Goal: Transaction & Acquisition: Book appointment/travel/reservation

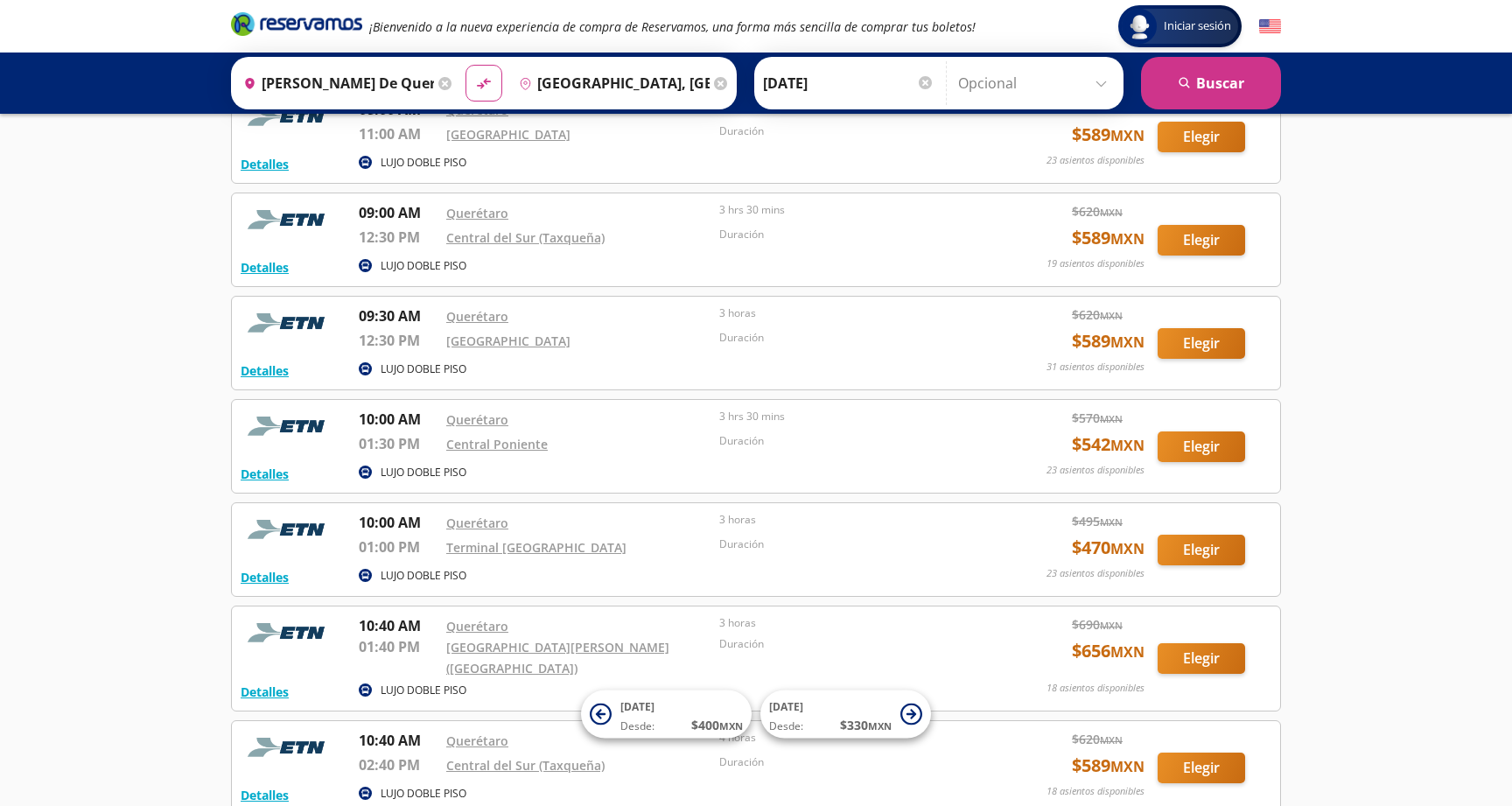
scroll to position [1610, 0]
click at [1198, 224] on button "Elegir" at bounding box center [1201, 239] width 87 height 31
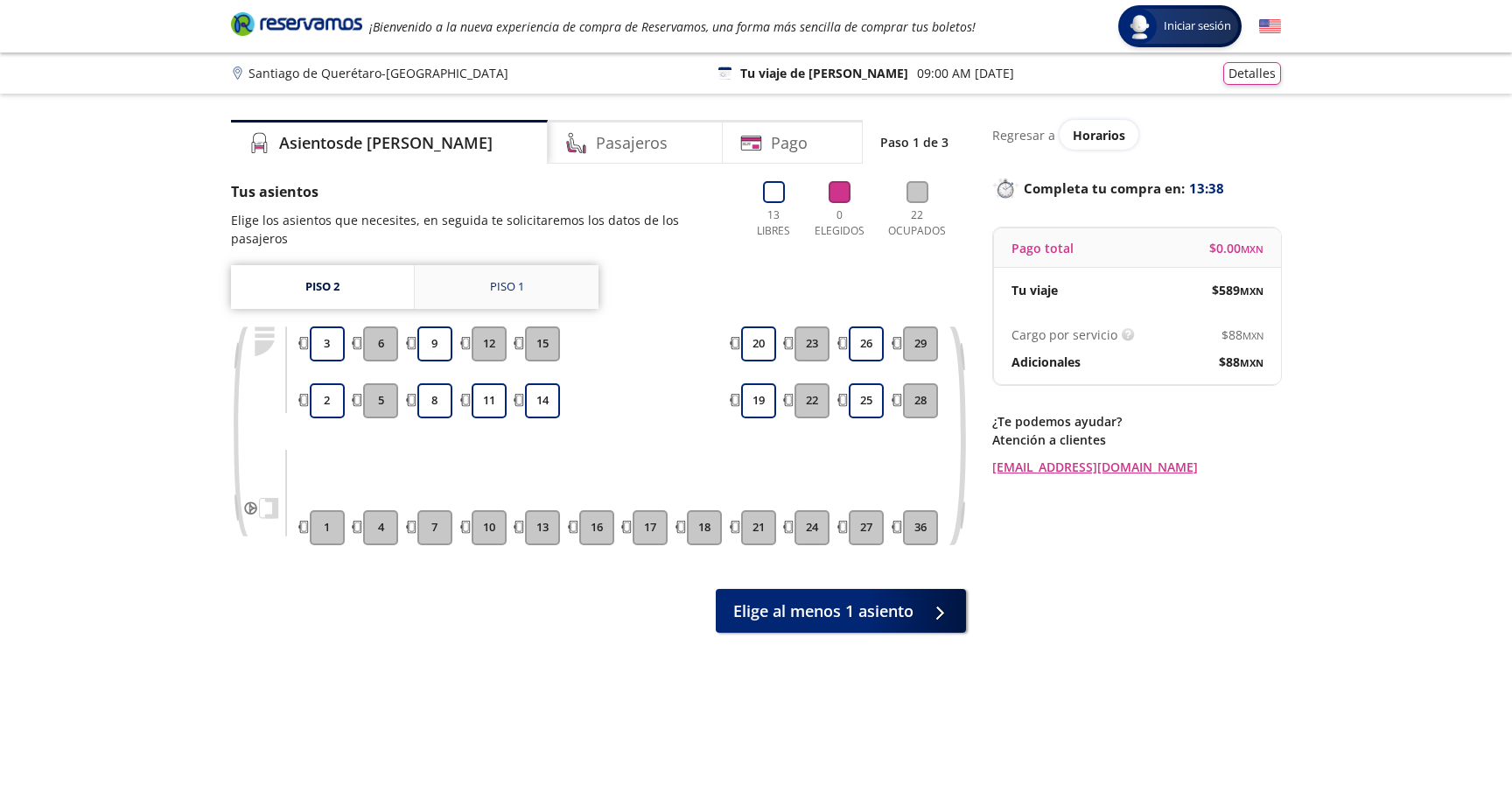
click at [511, 278] on div "Piso 1" at bounding box center [506, 287] width 34 height 18
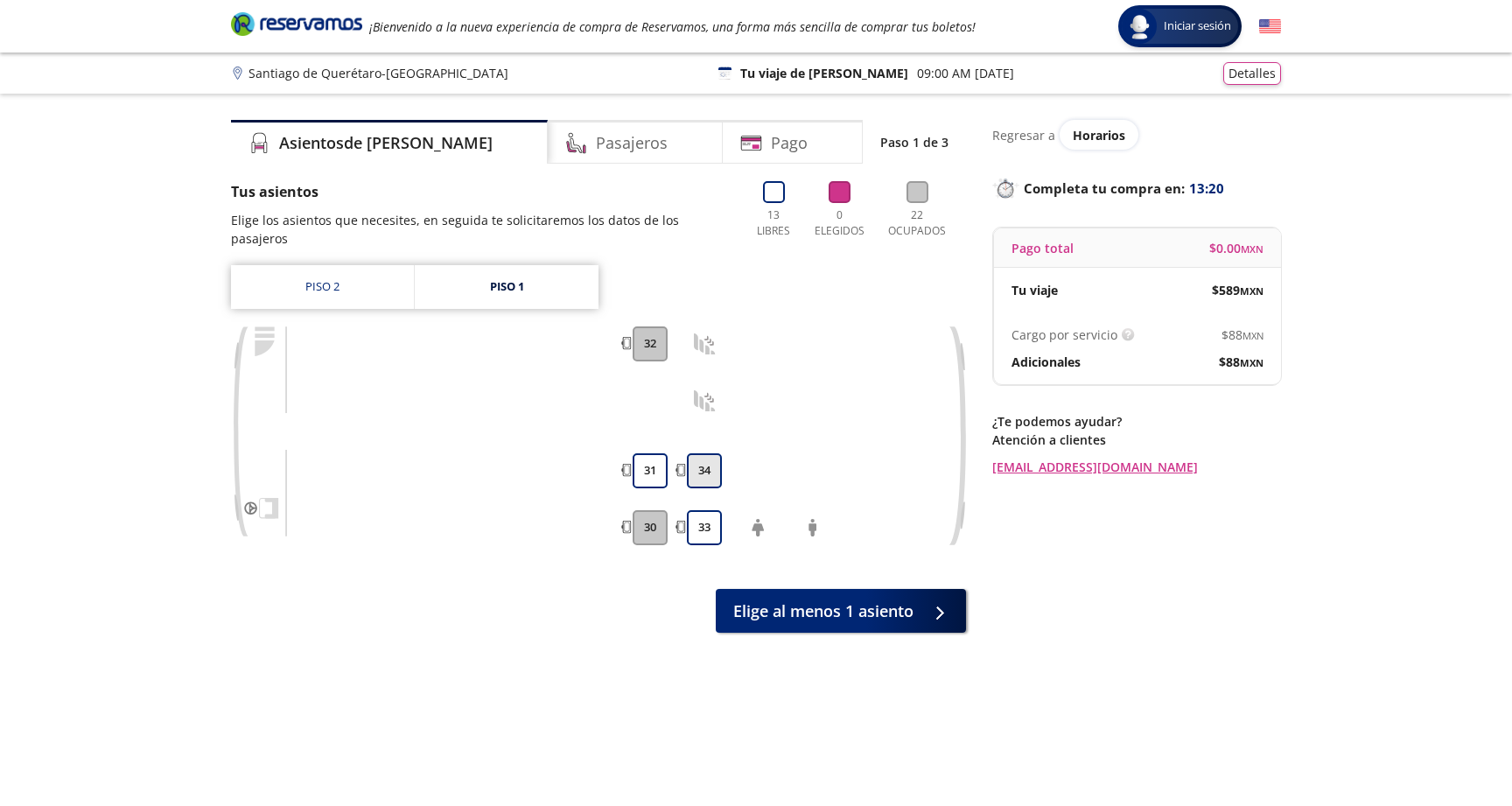
click at [710, 454] on button "34" at bounding box center [704, 471] width 35 height 35
click at [704, 510] on button "33" at bounding box center [704, 528] width 35 height 35
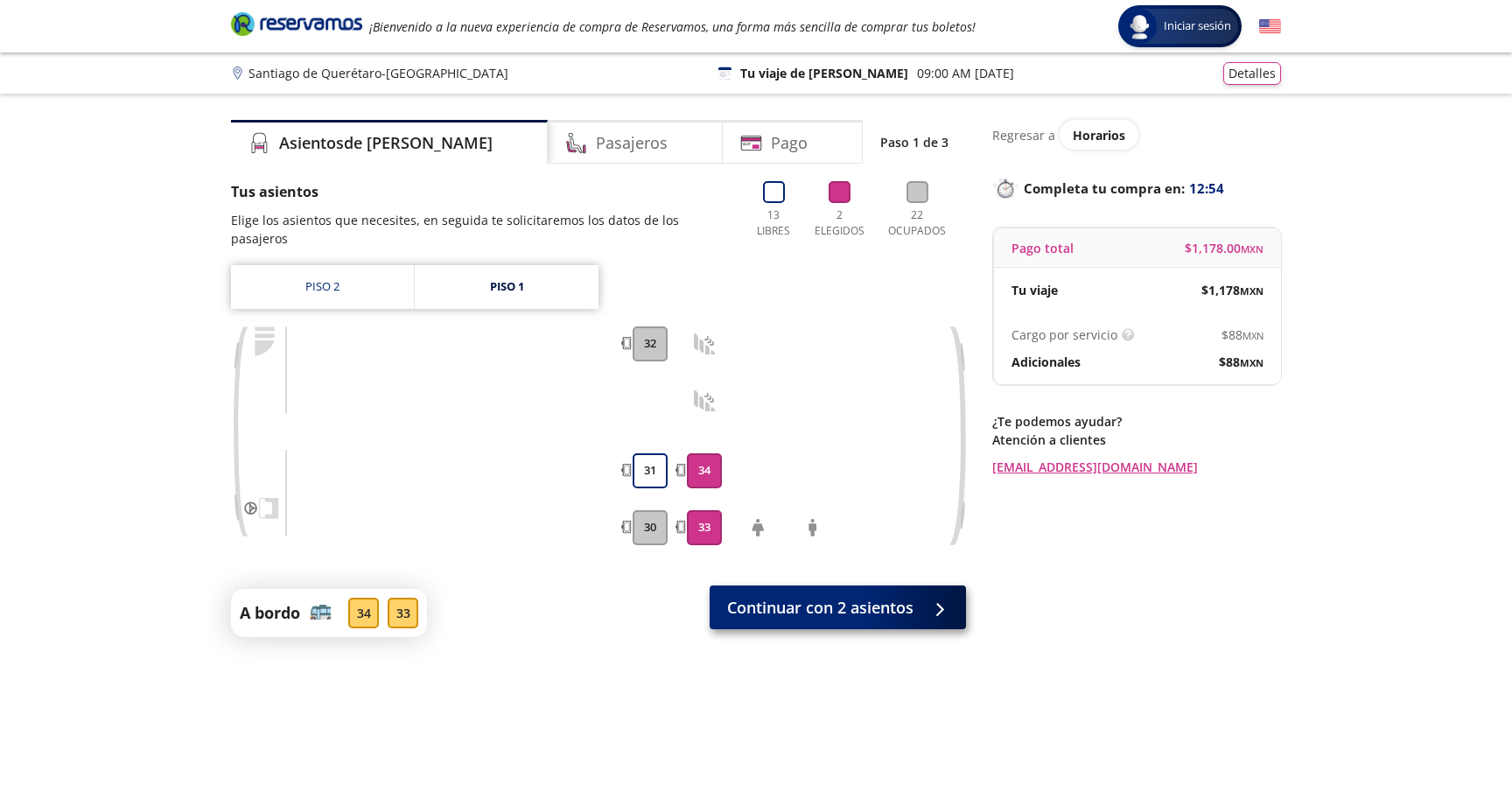
click at [771, 595] on span "Continuar con 2 asientos" at bounding box center [820, 607] width 186 height 23
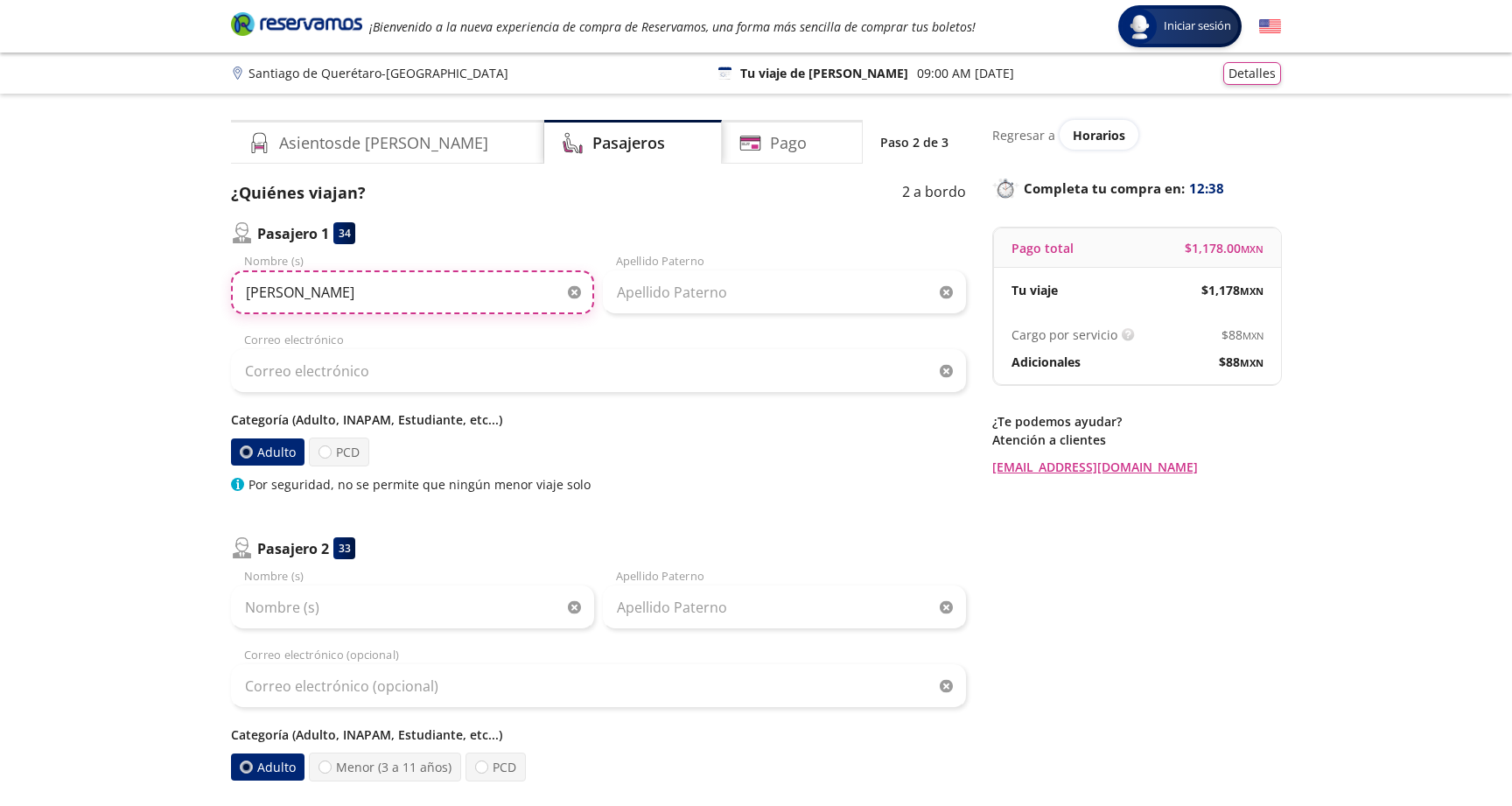
type input "[PERSON_NAME]"
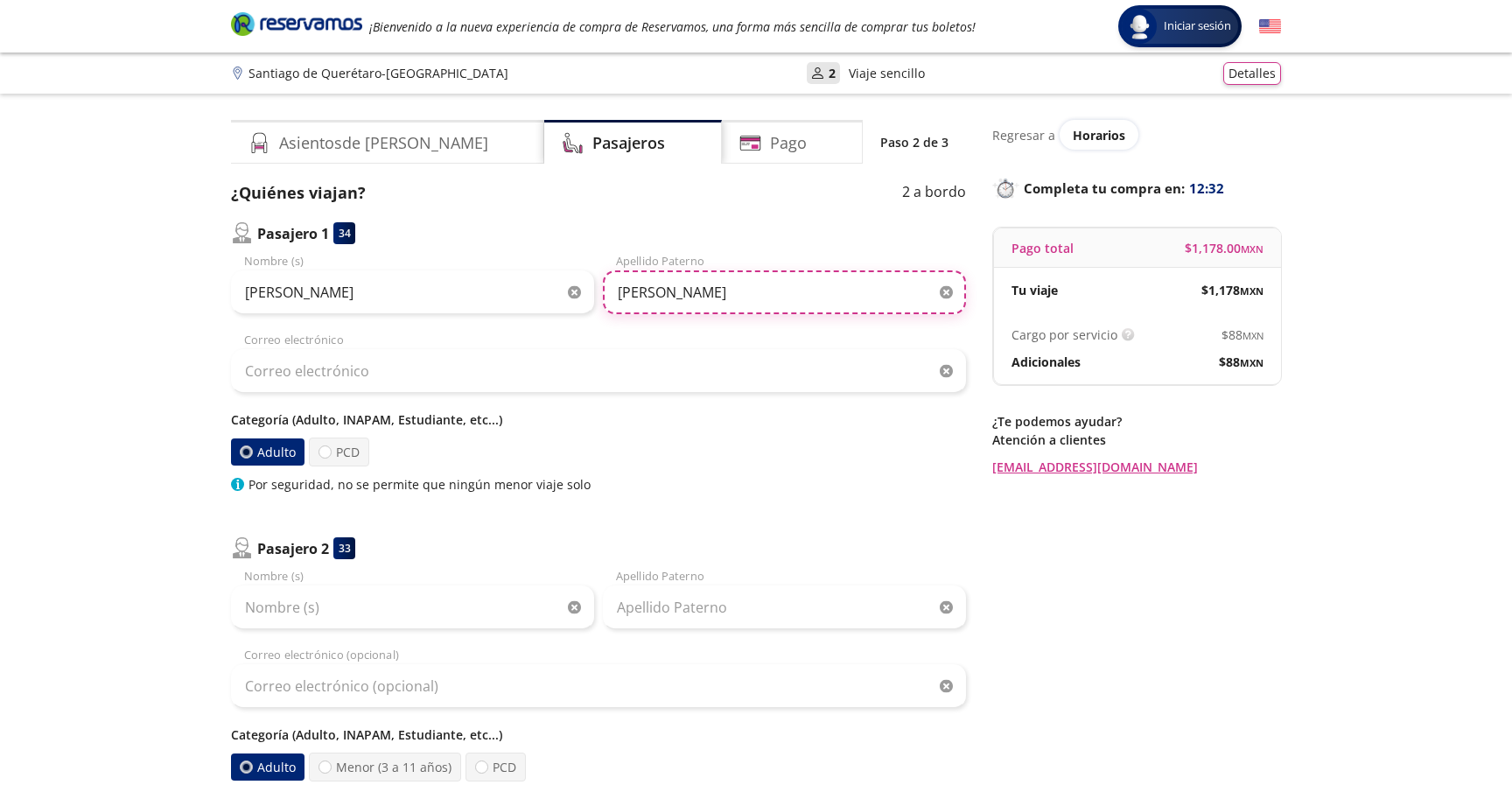
type input "[PERSON_NAME]"
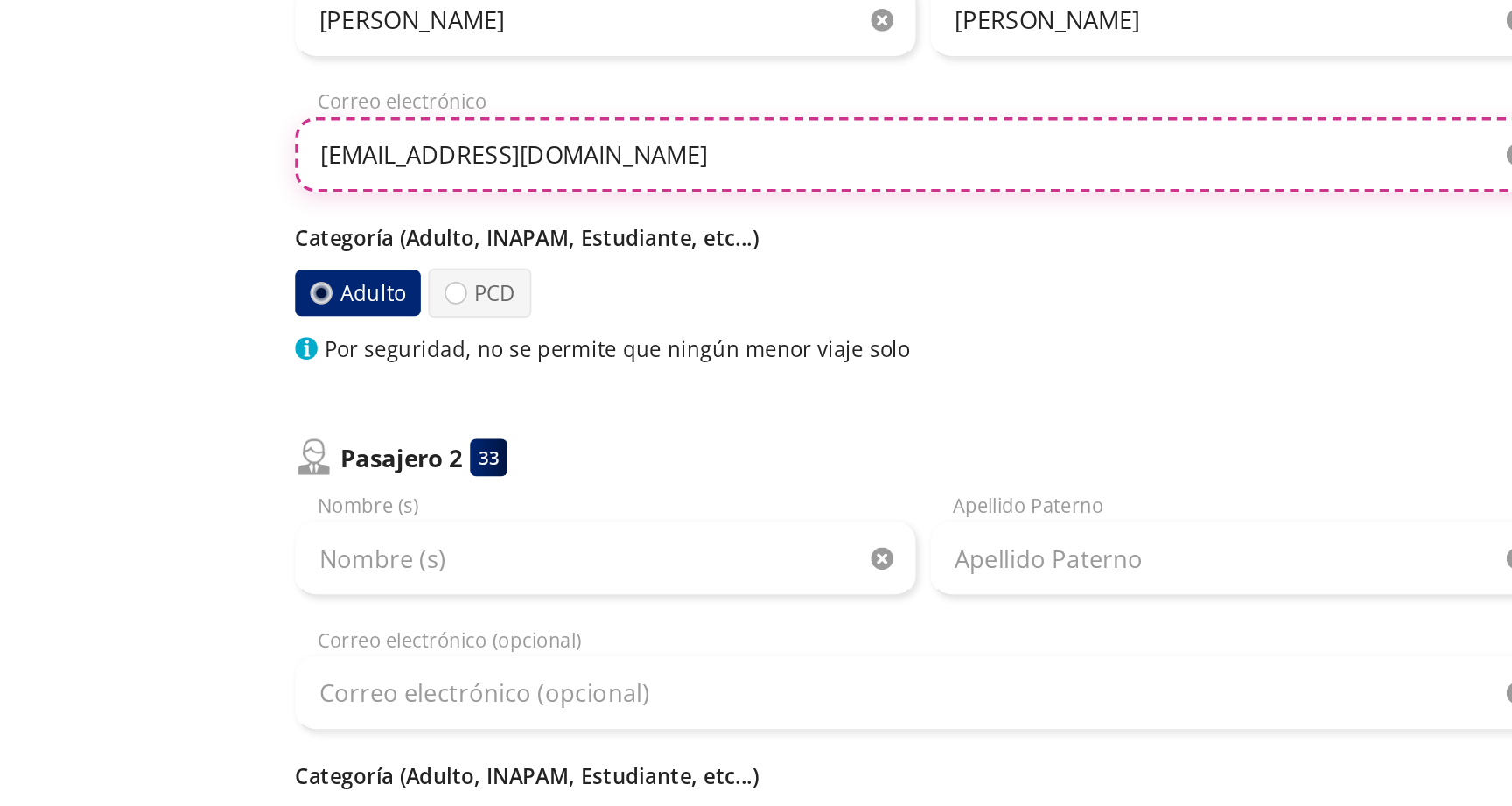
type input "[EMAIL_ADDRESS][DOMAIN_NAME]"
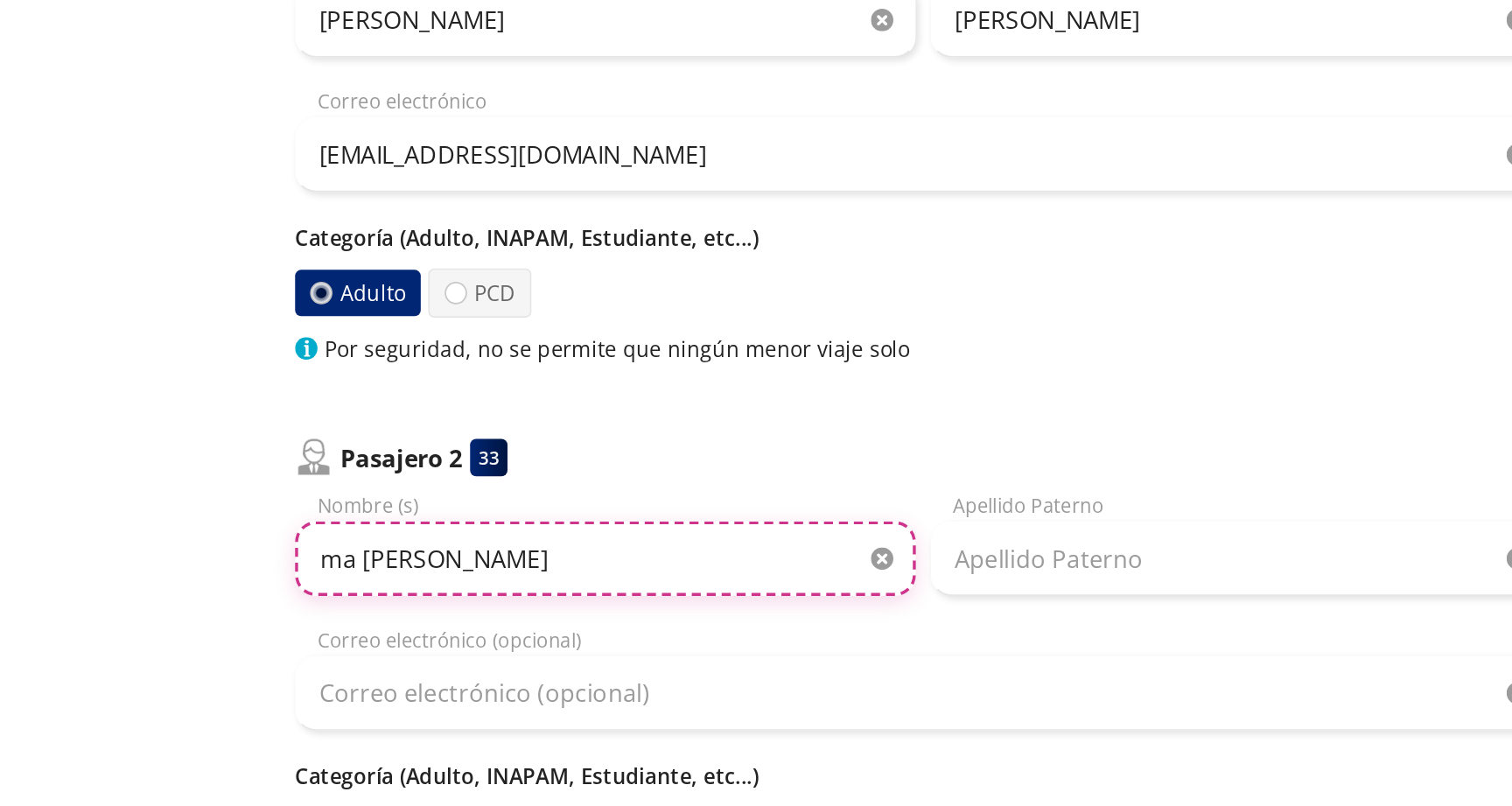
type input "ma [PERSON_NAME]"
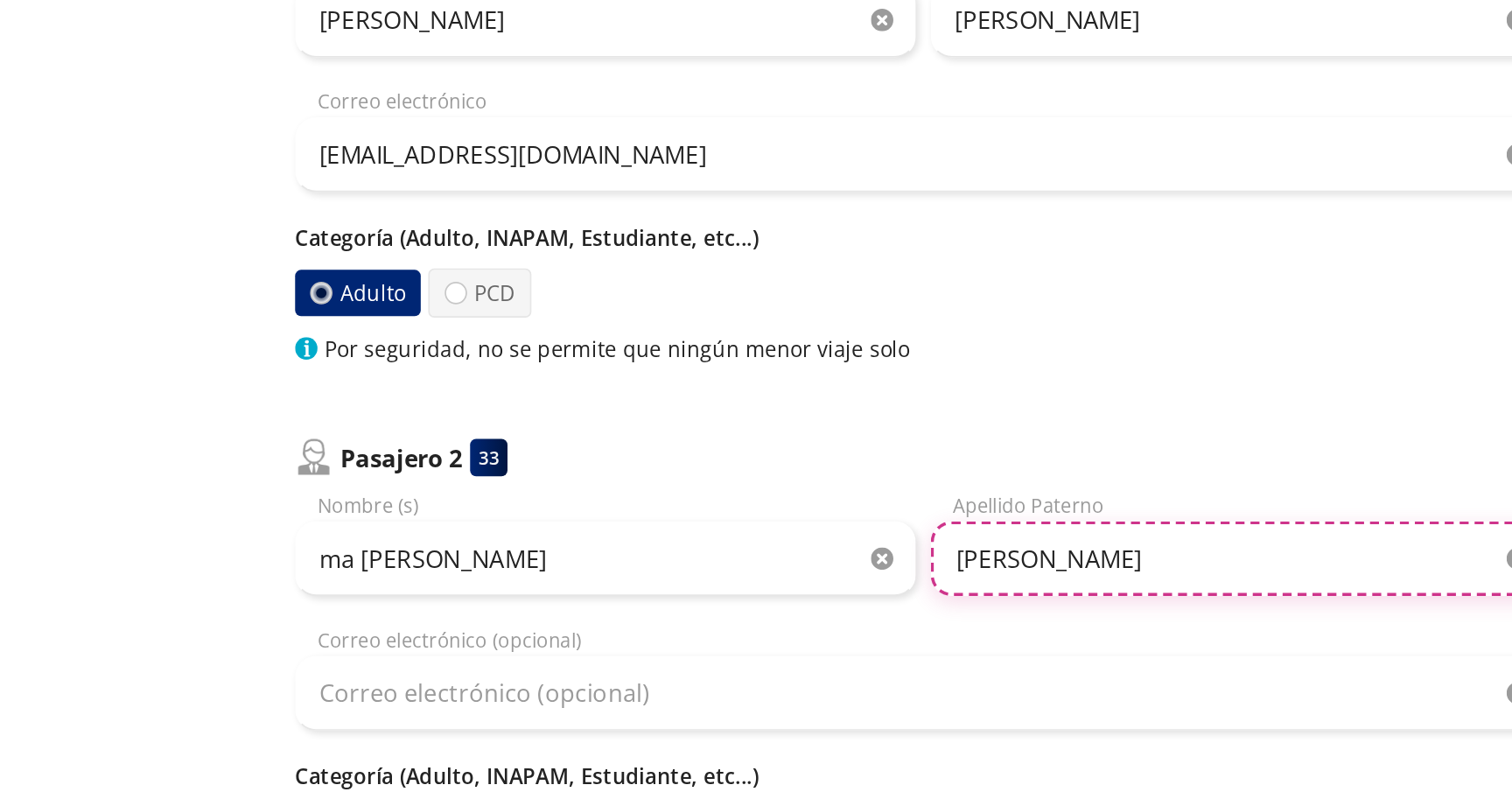
type input "[PERSON_NAME]"
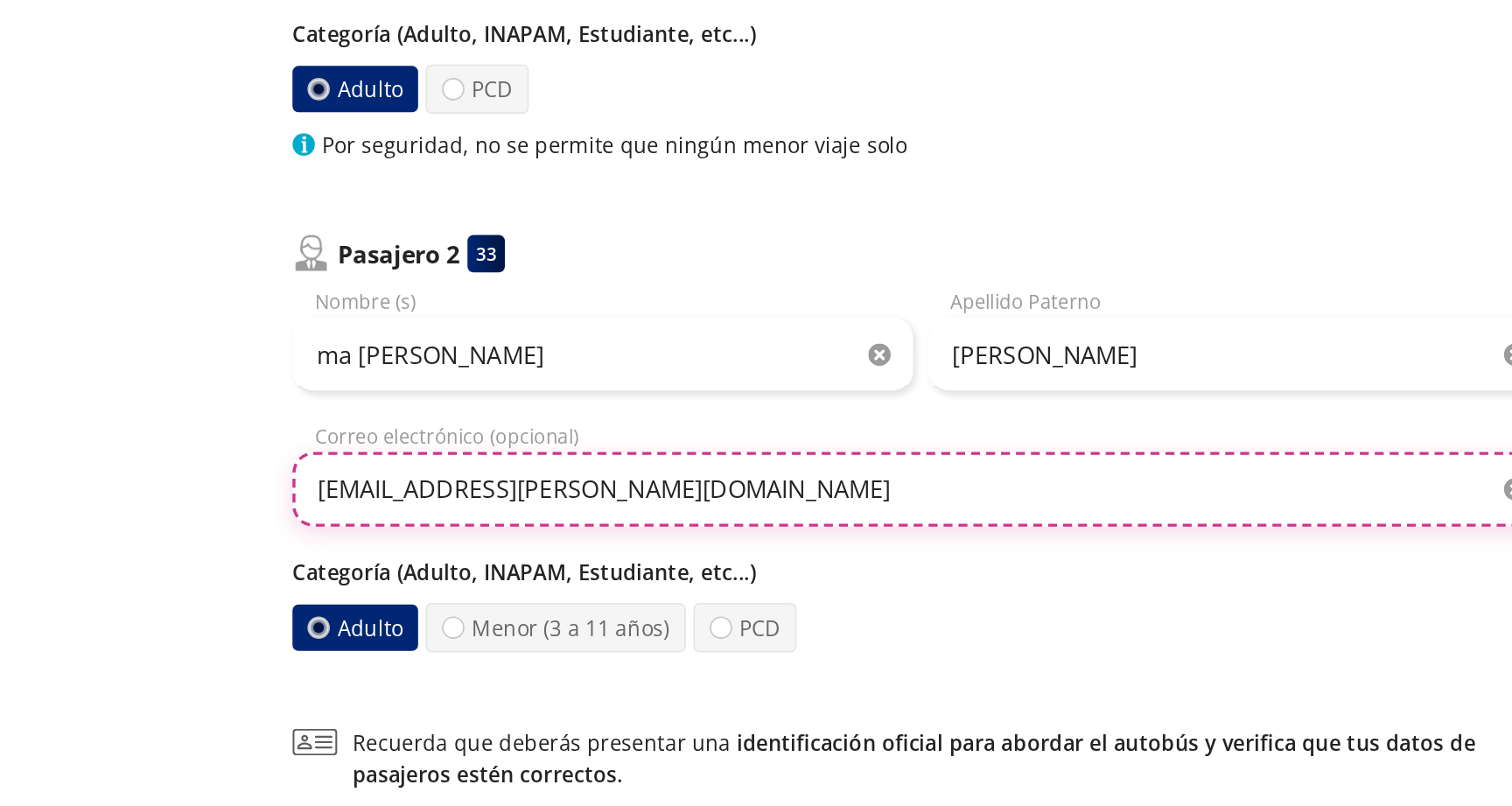
scroll to position [68, 0]
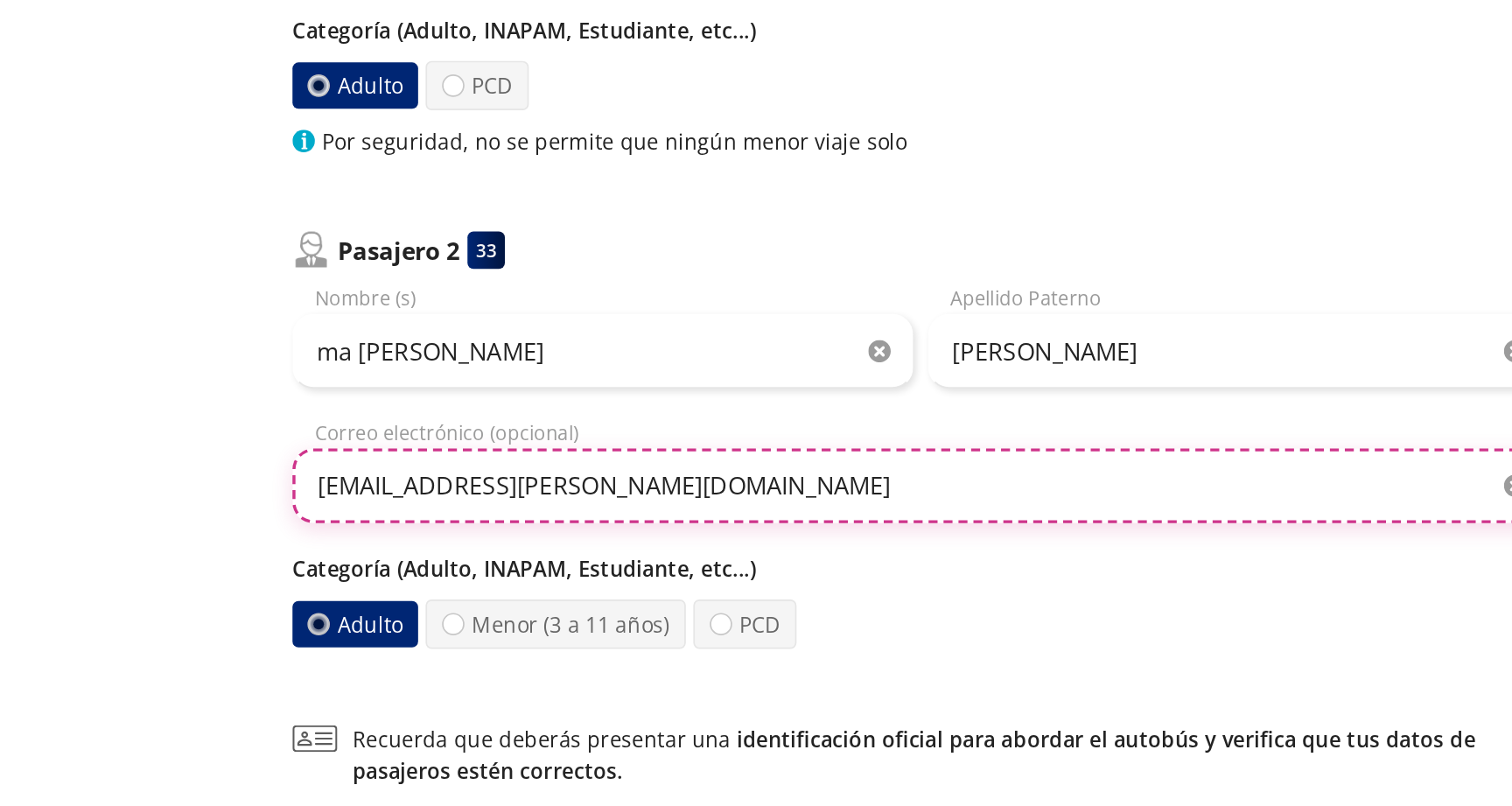
type input "[EMAIL_ADDRESS][PERSON_NAME][DOMAIN_NAME]"
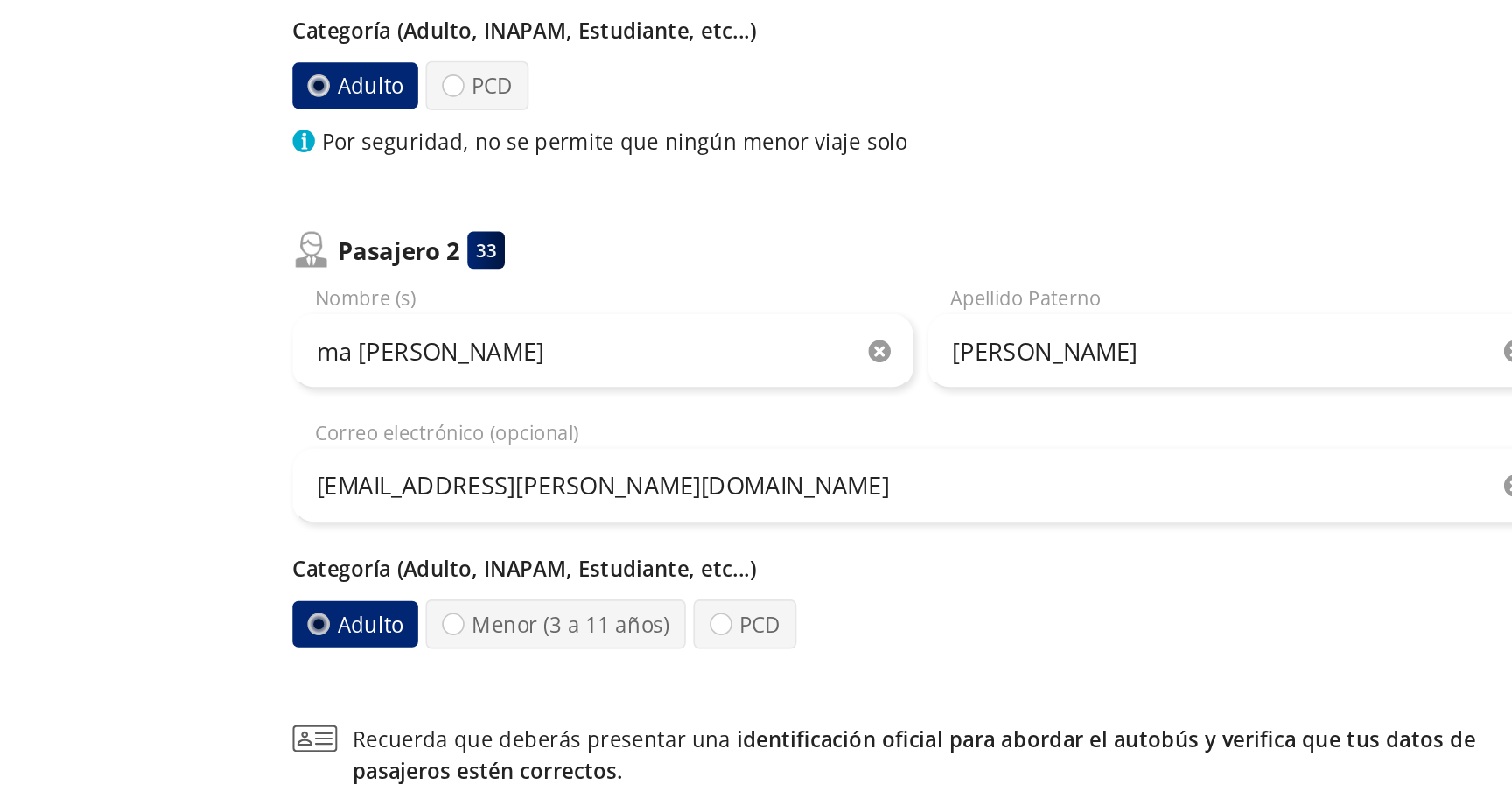
click at [242, 697] on div at bounding box center [245, 699] width 6 height 6
click at [238, 694] on input "Adulto" at bounding box center [244, 699] width 12 height 12
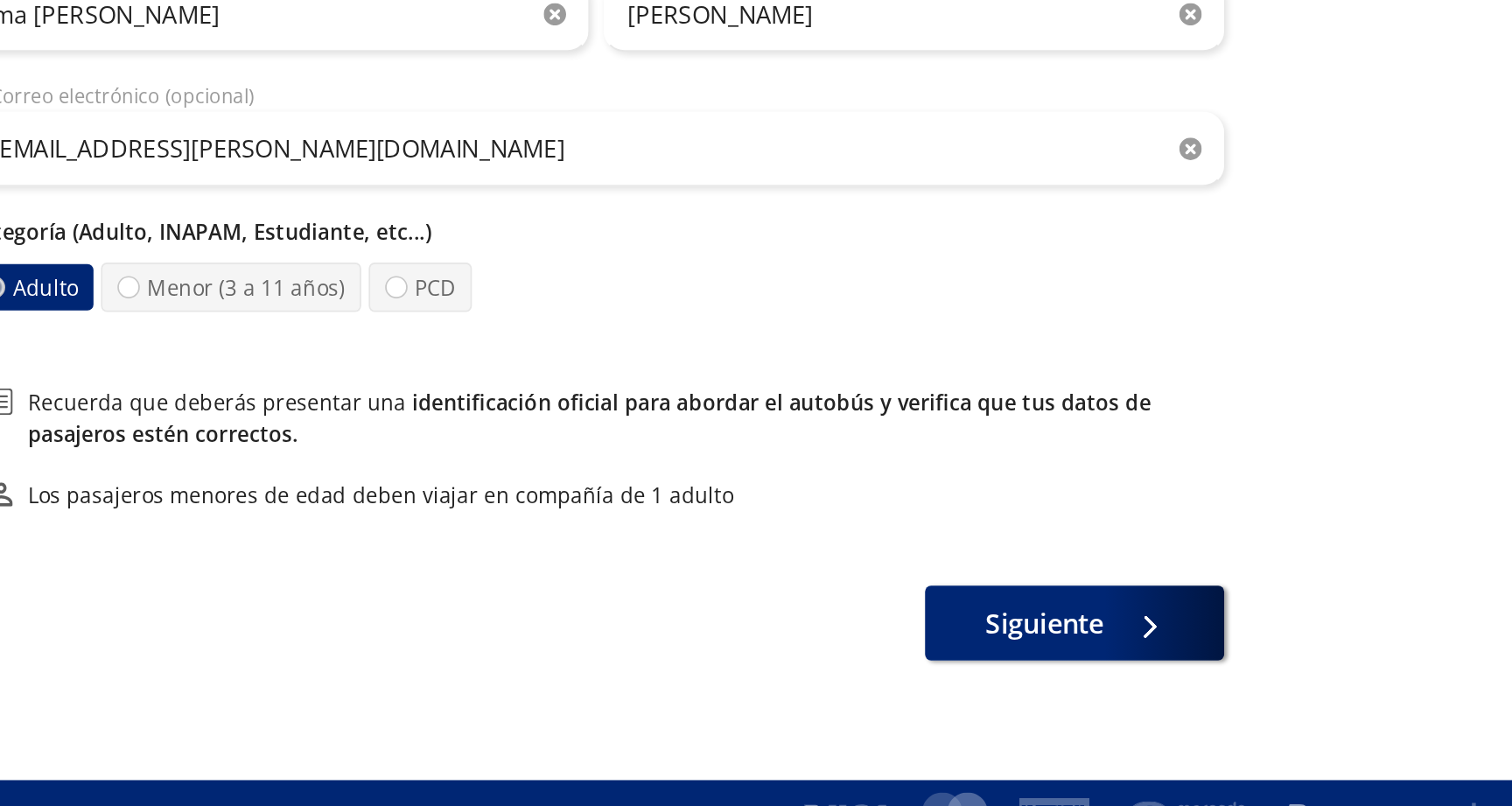
scroll to position [272, 0]
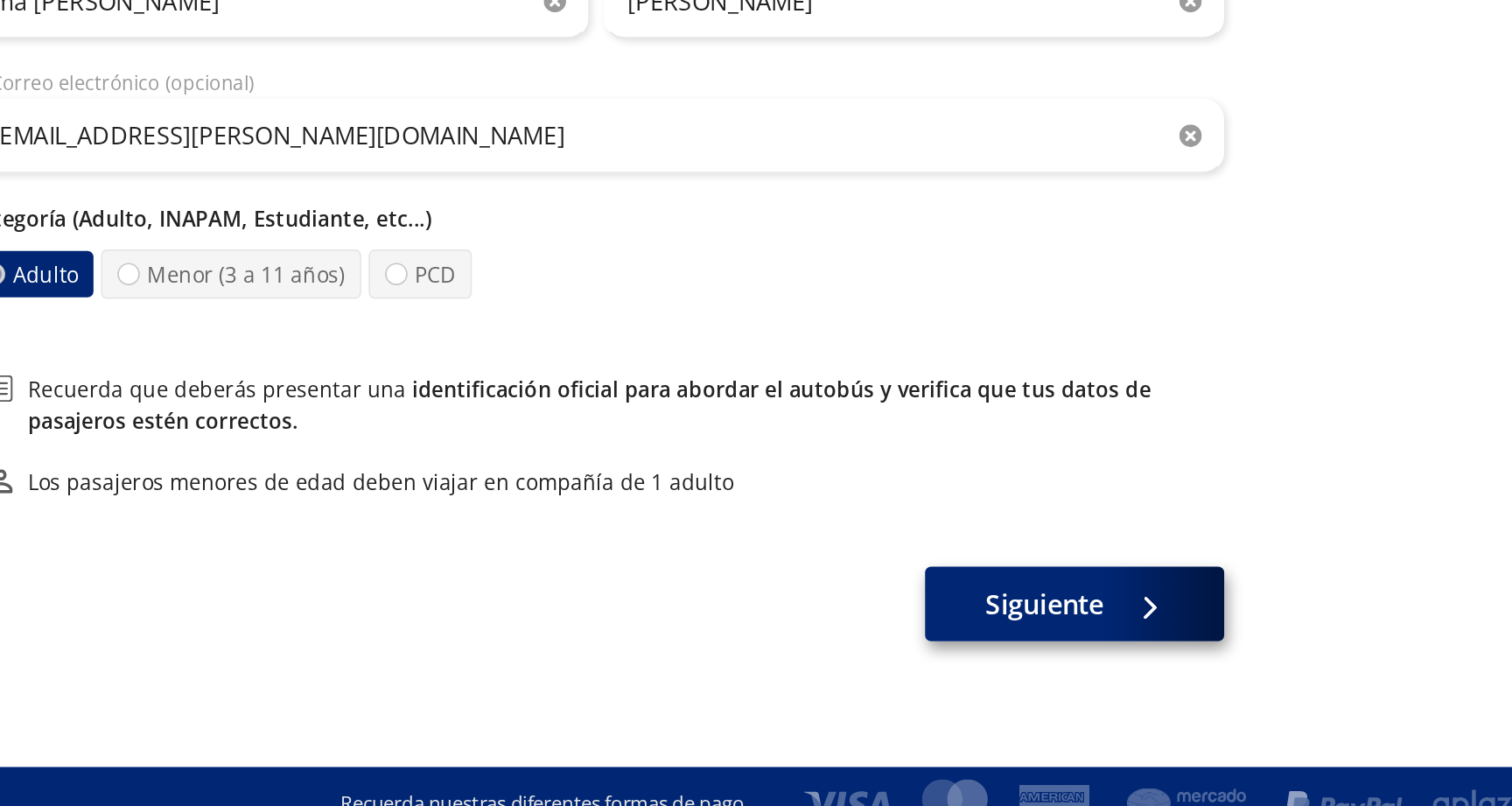
click at [826, 676] on span "Siguiente" at bounding box center [861, 687] width 70 height 23
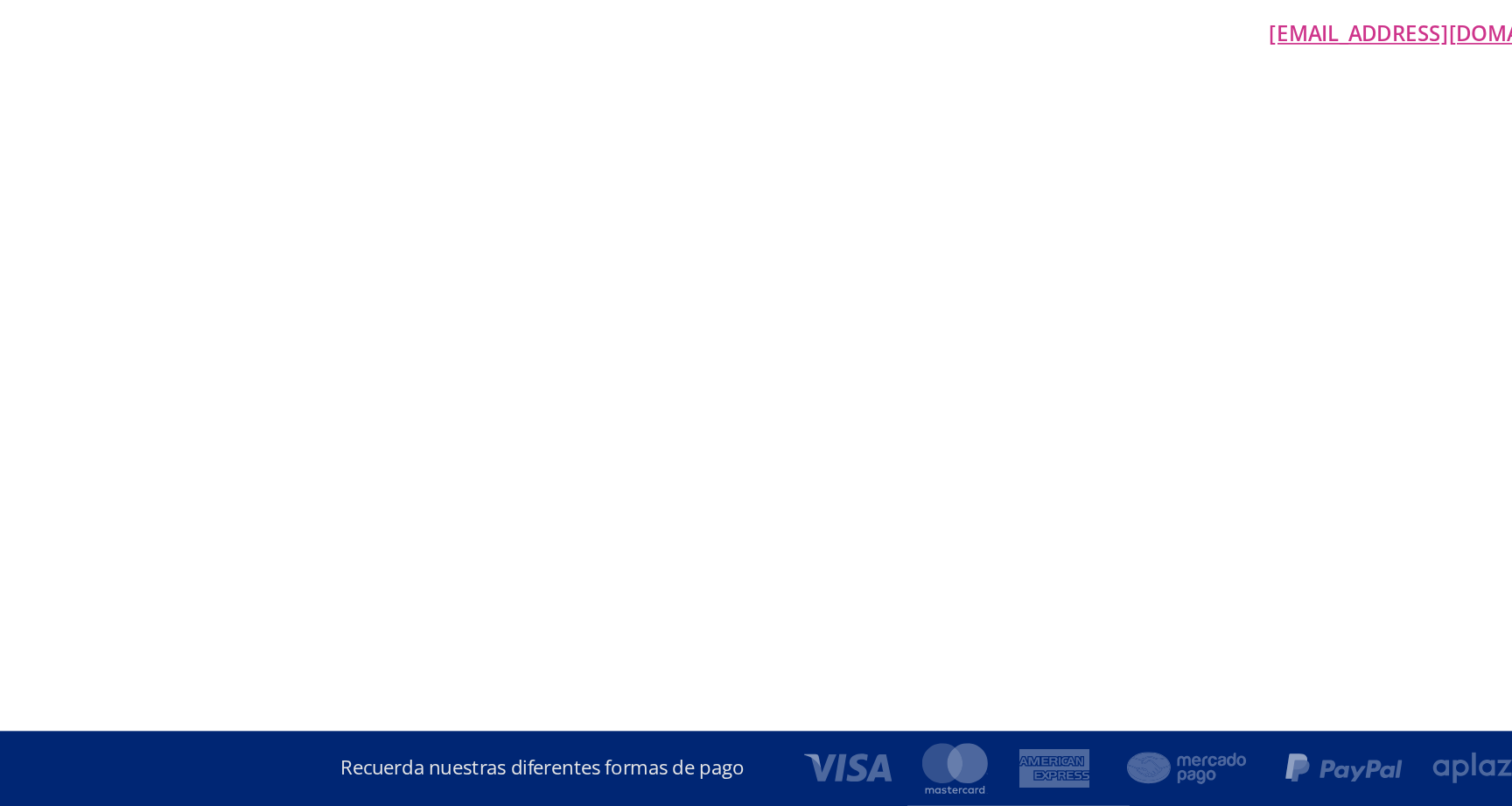
scroll to position [0, 0]
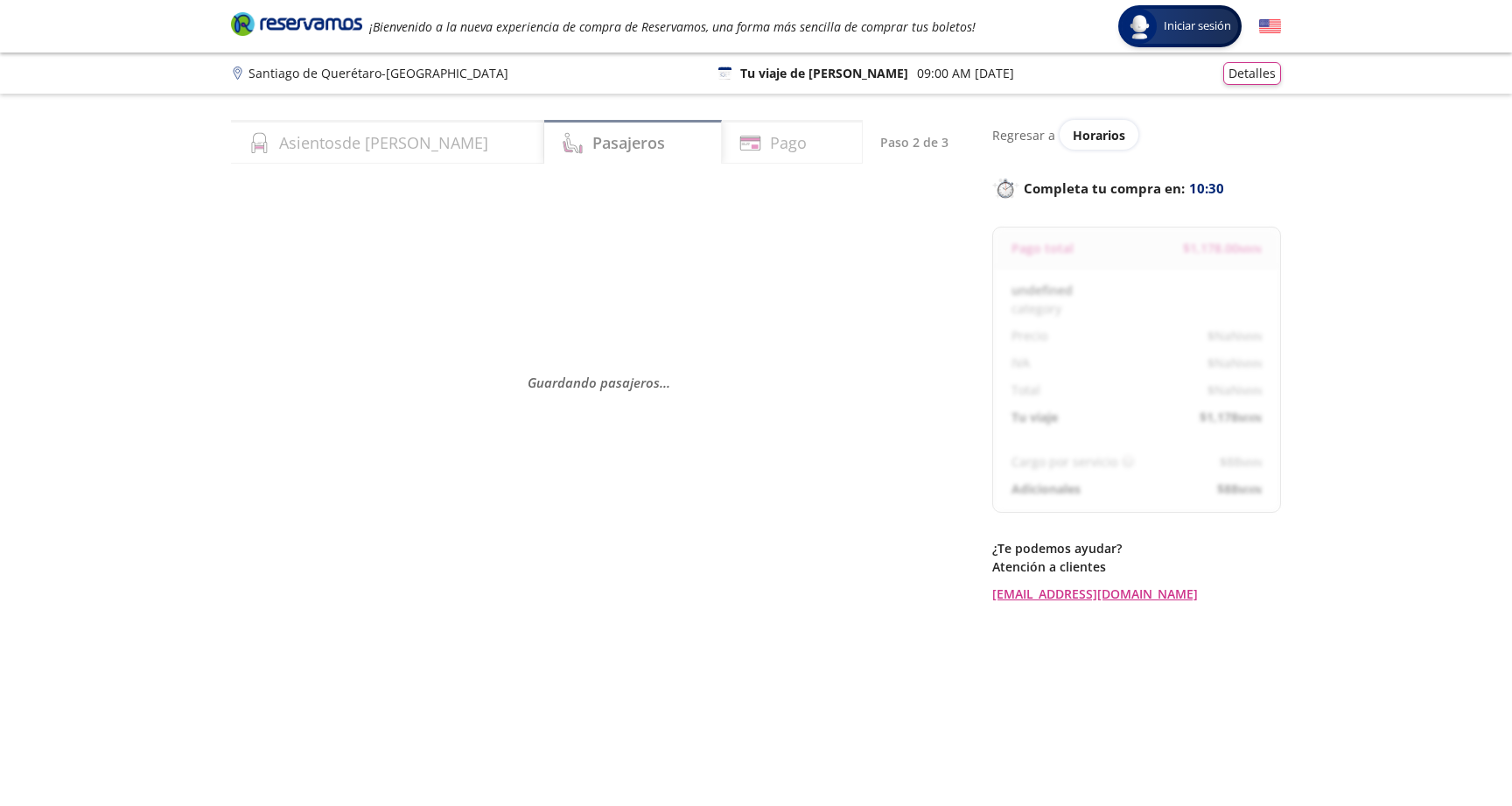
select select "MX"
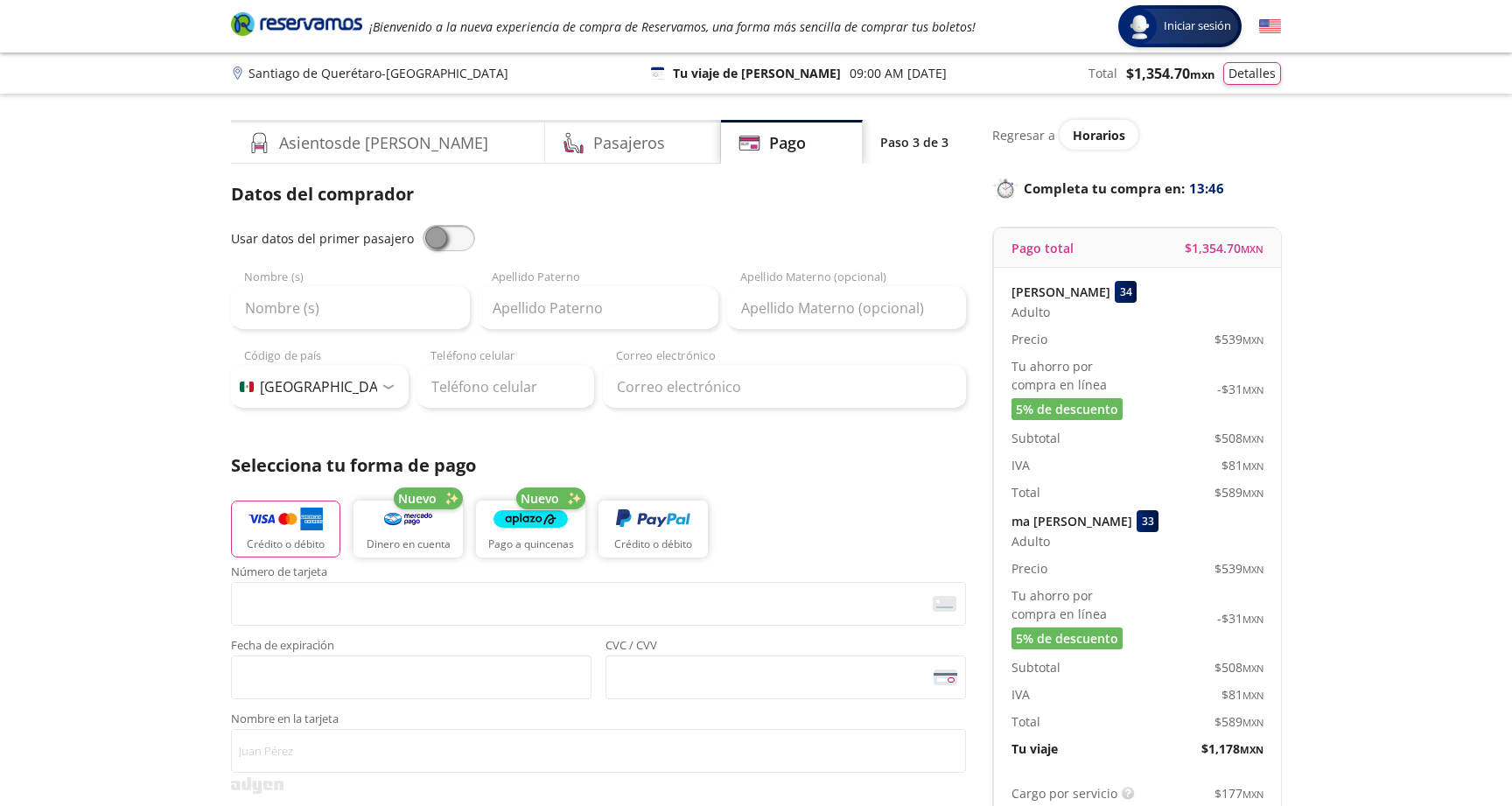
click at [459, 238] on span at bounding box center [449, 237] width 53 height 26
click at [423, 224] on input "checkbox" at bounding box center [423, 224] width 0 height 0
type input "[PERSON_NAME]"
type input "[EMAIL_ADDRESS][DOMAIN_NAME]"
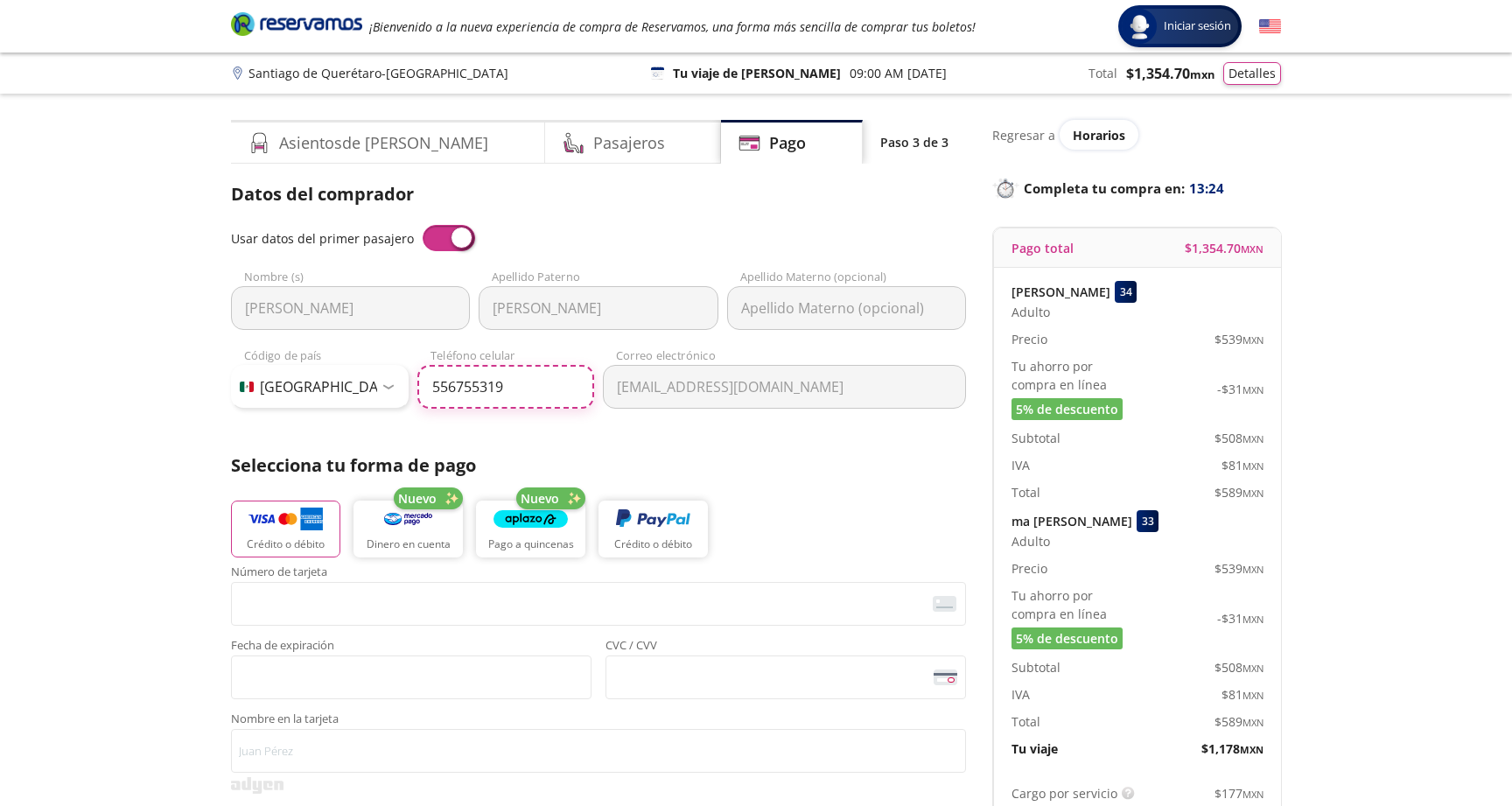
type input "55 6755 3190"
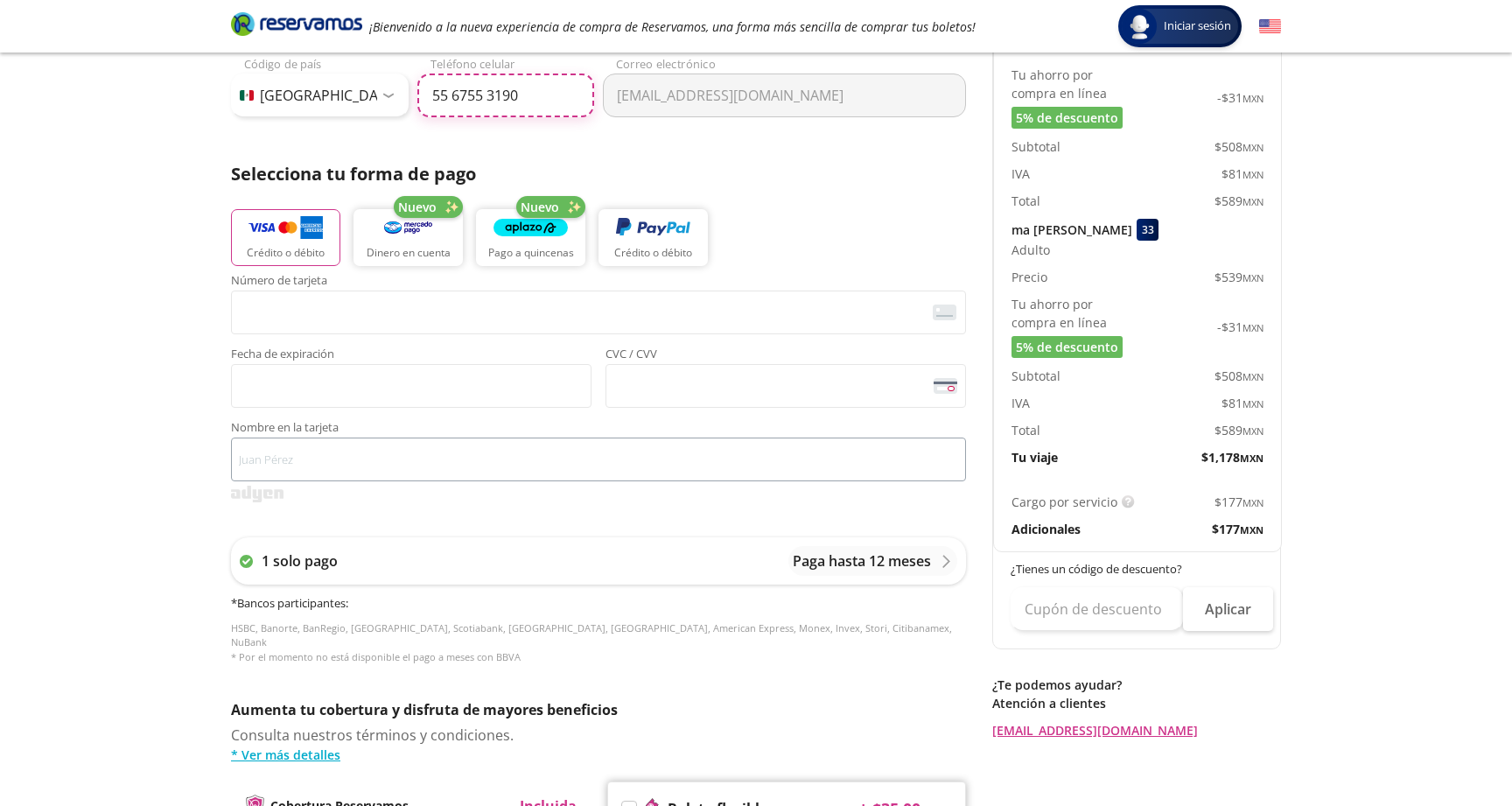
scroll to position [292, 0]
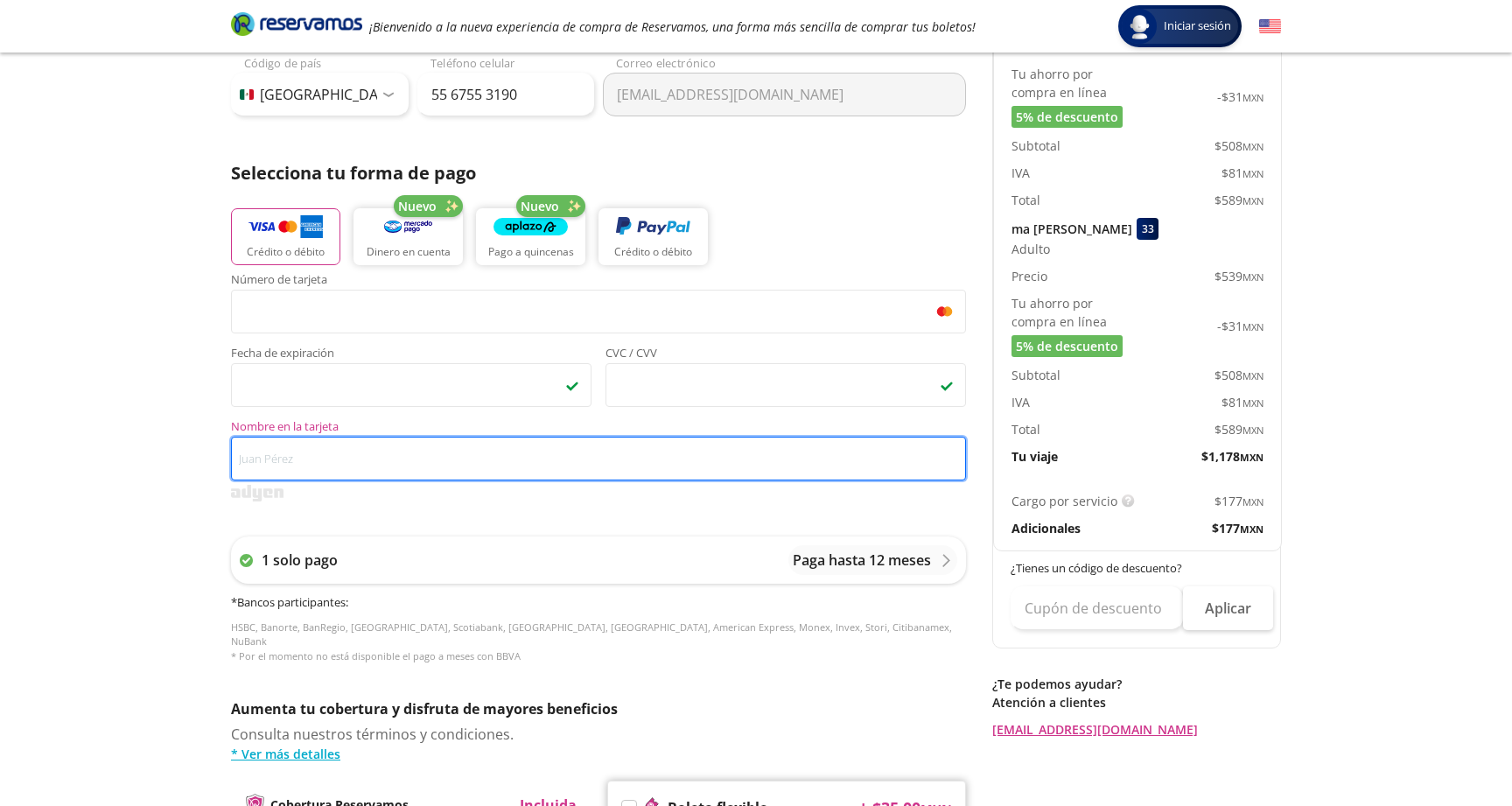
click at [515, 467] on input "Nombre en la tarjeta" at bounding box center [598, 458] width 735 height 44
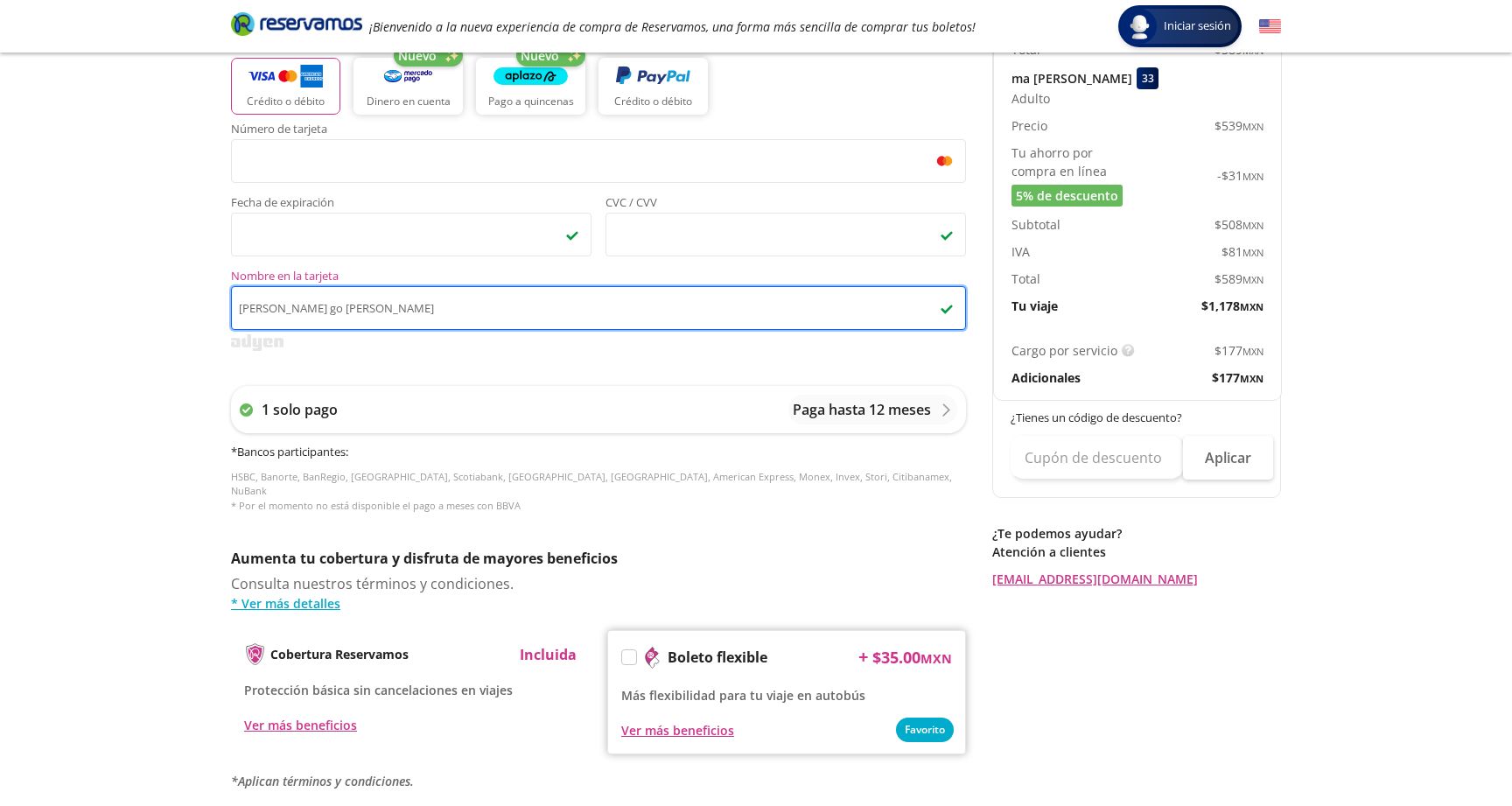
scroll to position [459, 0]
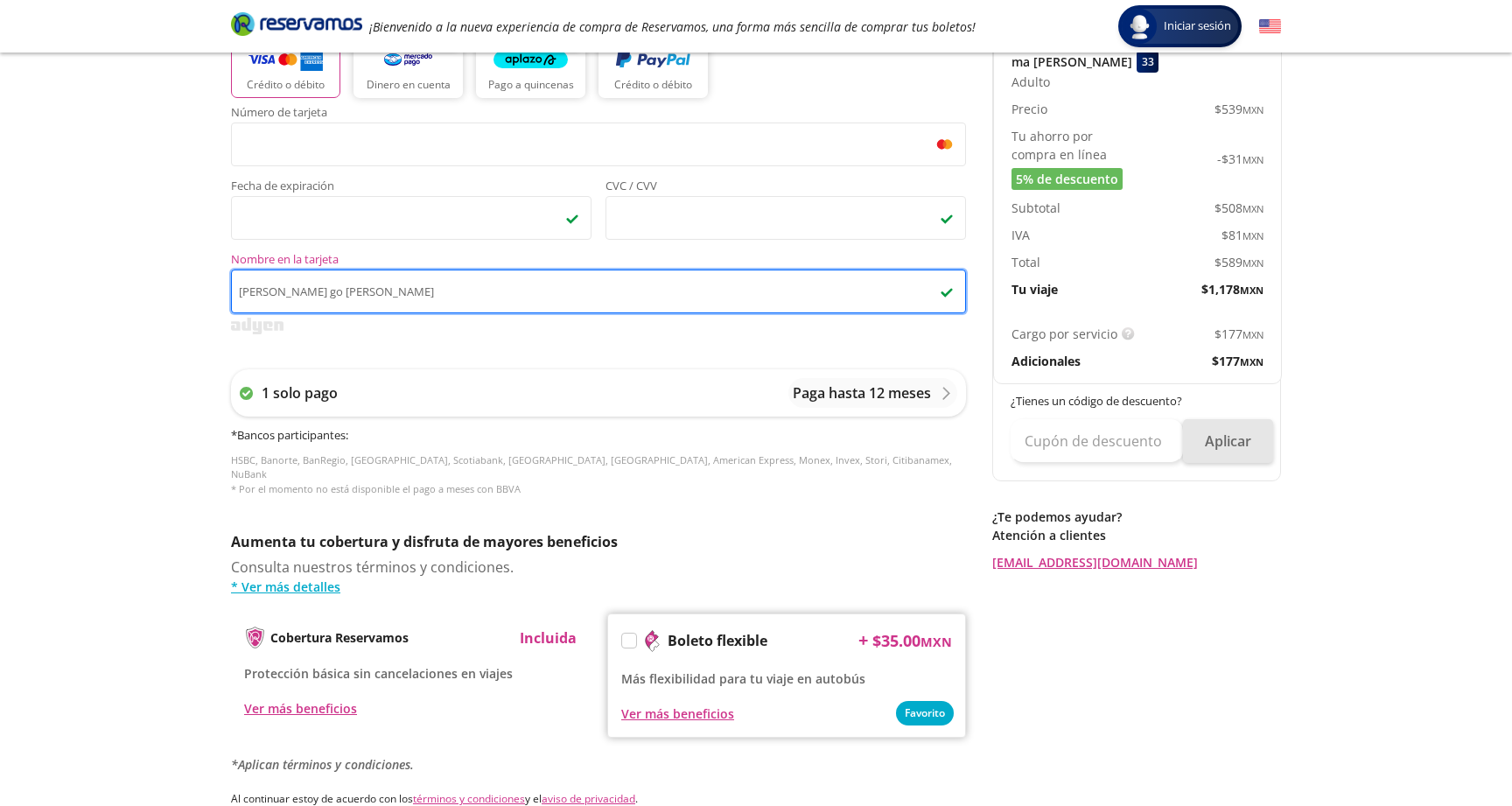
type input "[PERSON_NAME] go [PERSON_NAME]"
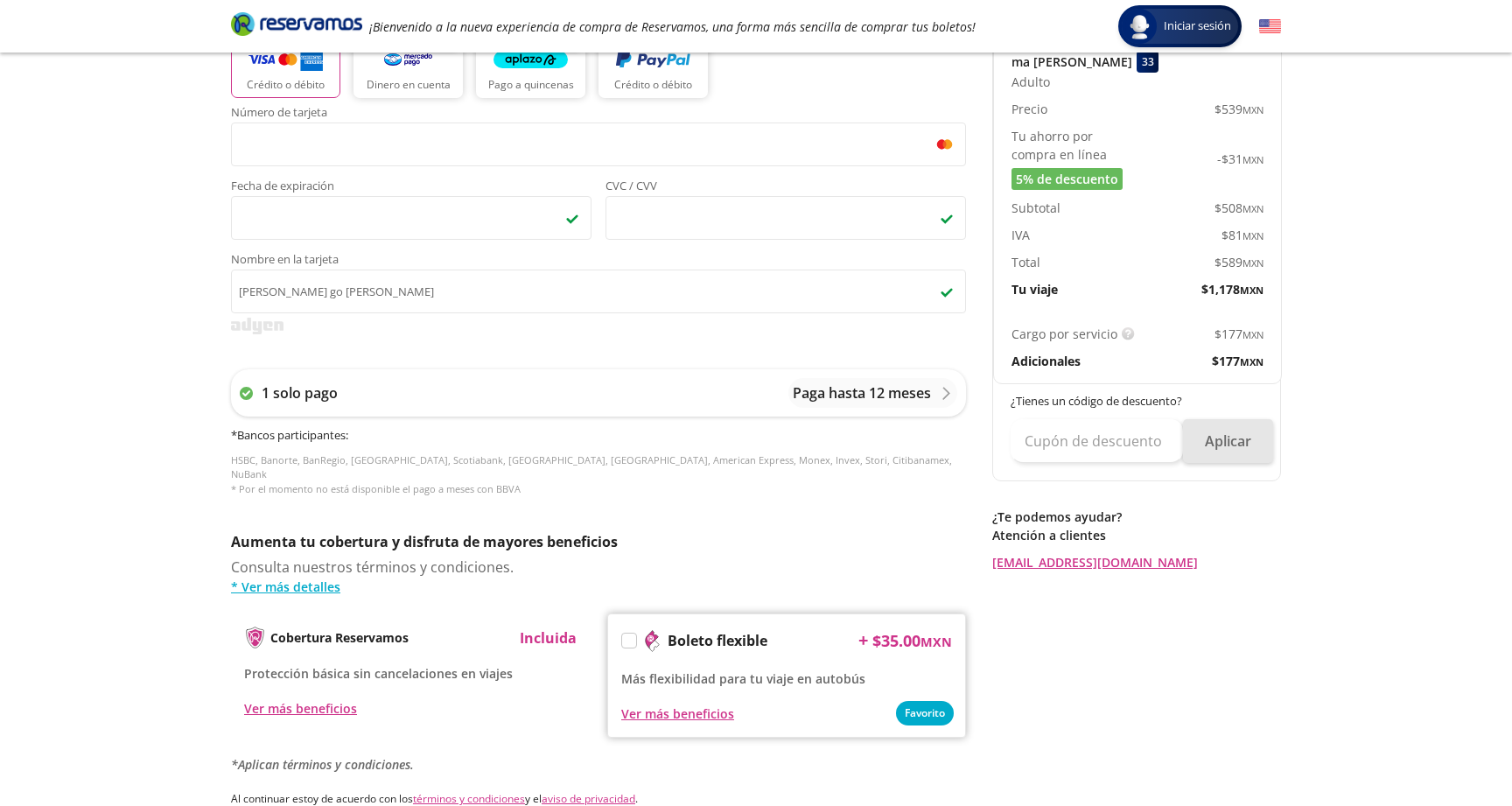
click at [1226, 444] on button "Aplicar" at bounding box center [1227, 441] width 90 height 44
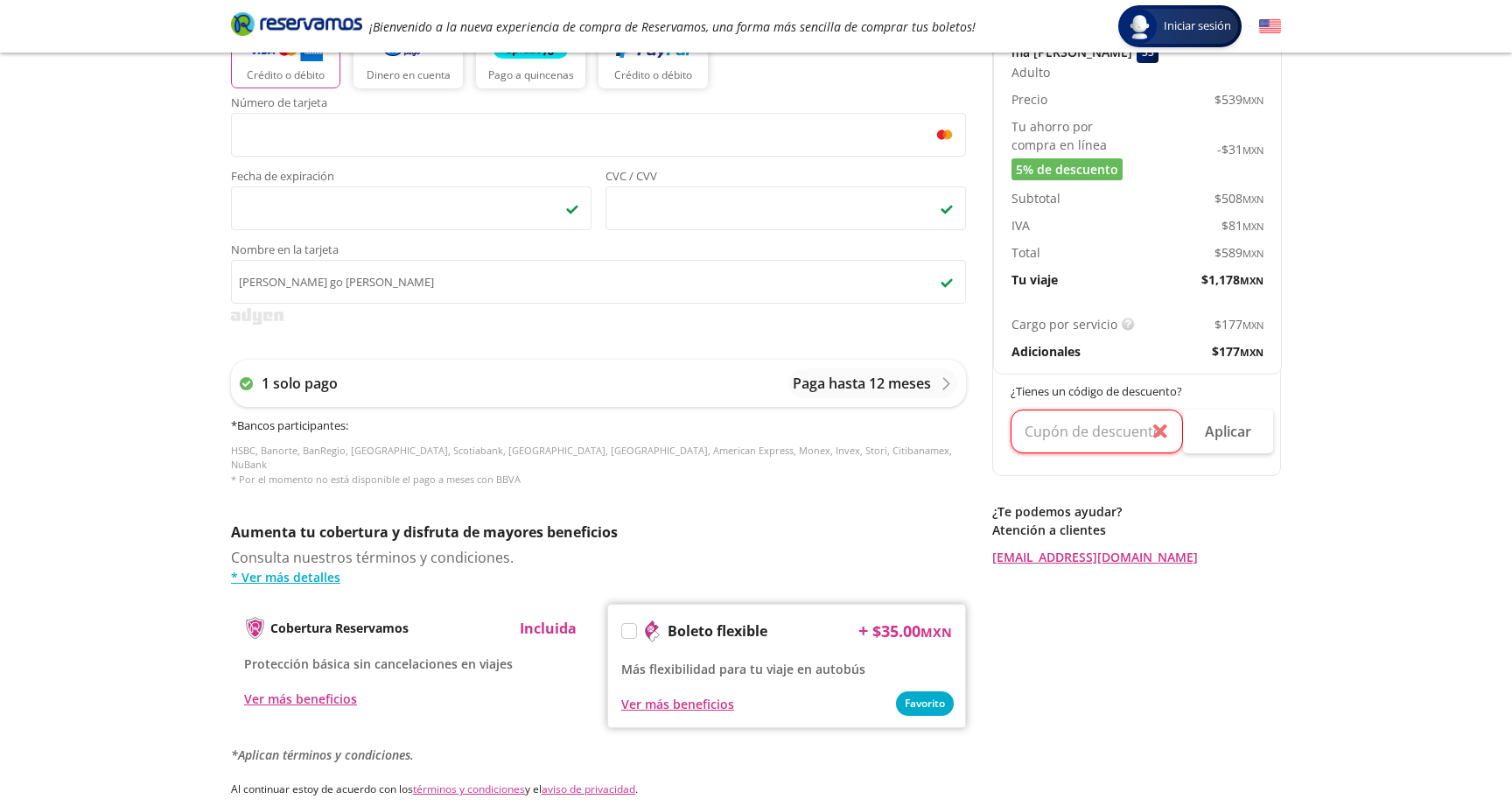
scroll to position [468, 0]
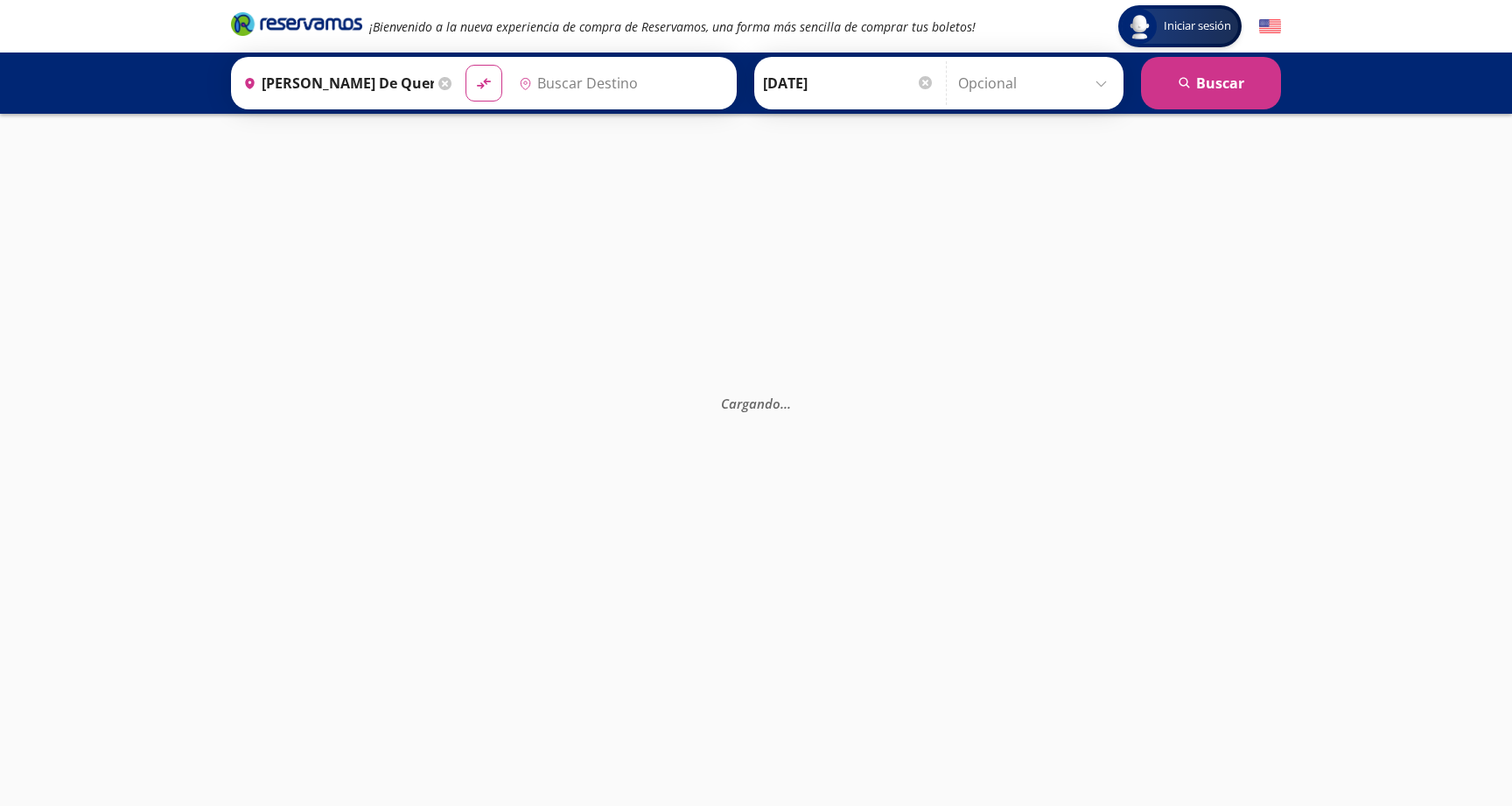
type input "[GEOGRAPHIC_DATA], [GEOGRAPHIC_DATA]"
